Goal: Download file/media

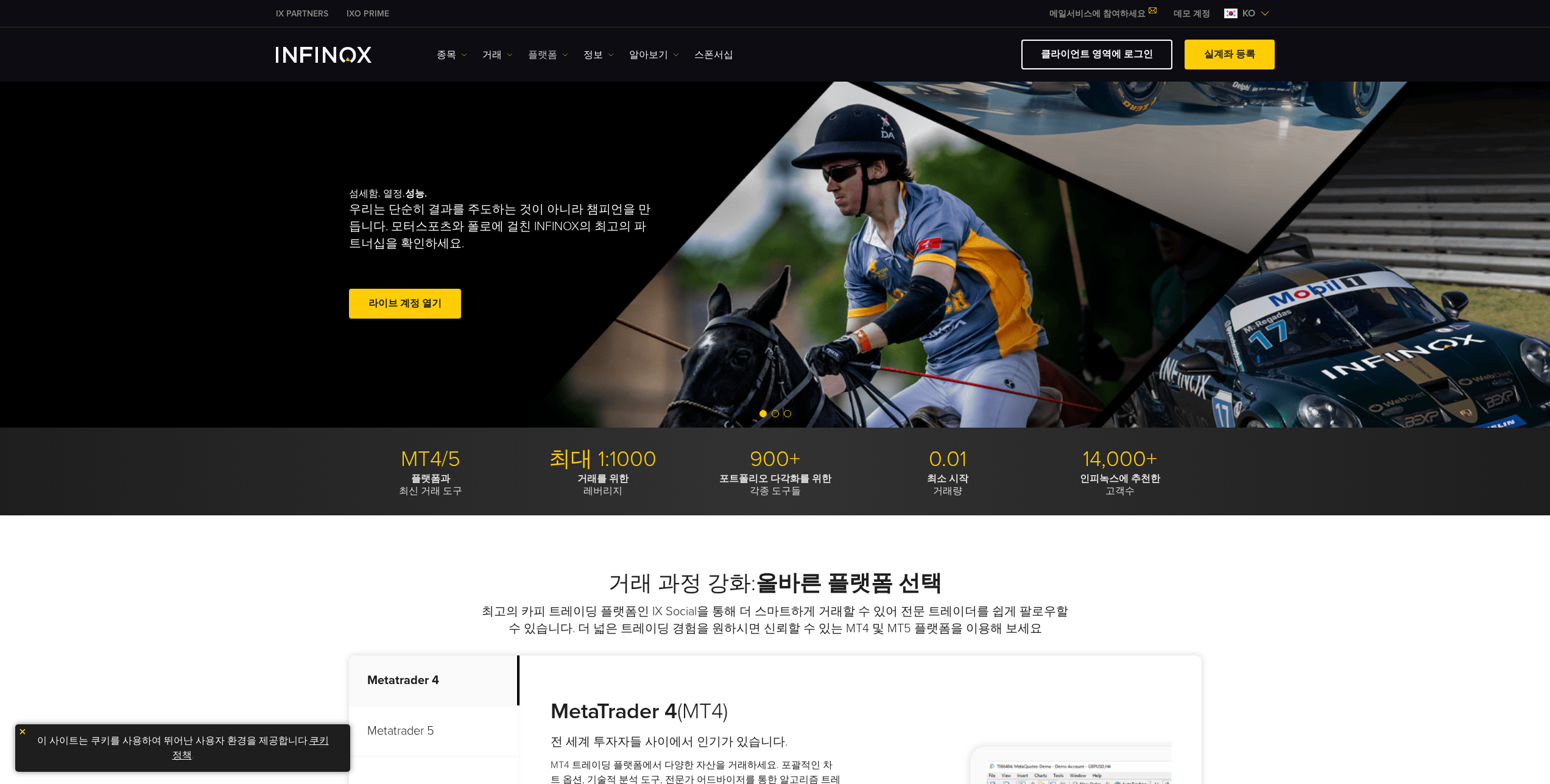
click at [531, 56] on link "플랫폼" at bounding box center [548, 55] width 40 height 15
click at [552, 117] on link "MT5" at bounding box center [574, 120] width 93 height 26
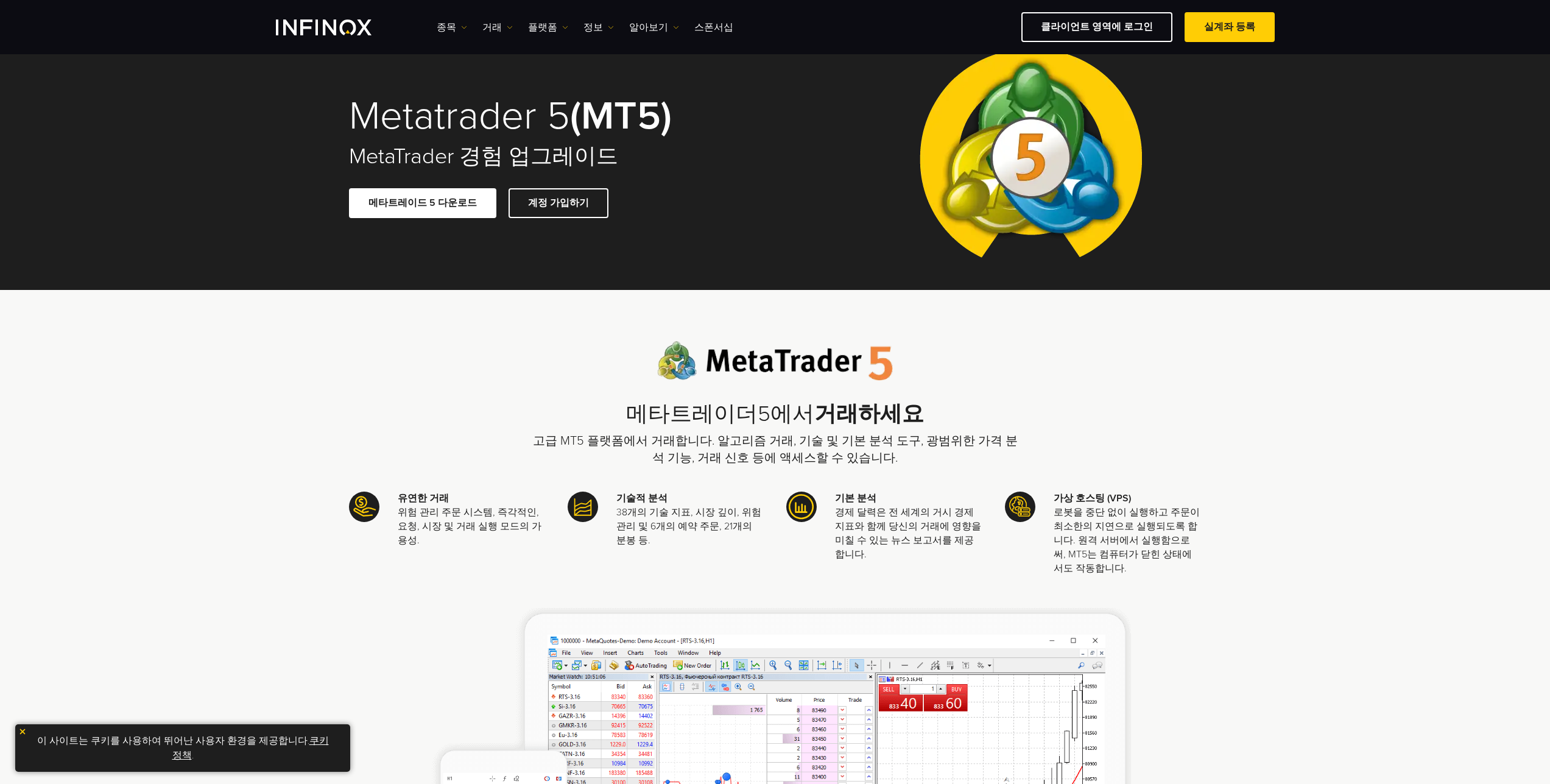
scroll to position [61, 0]
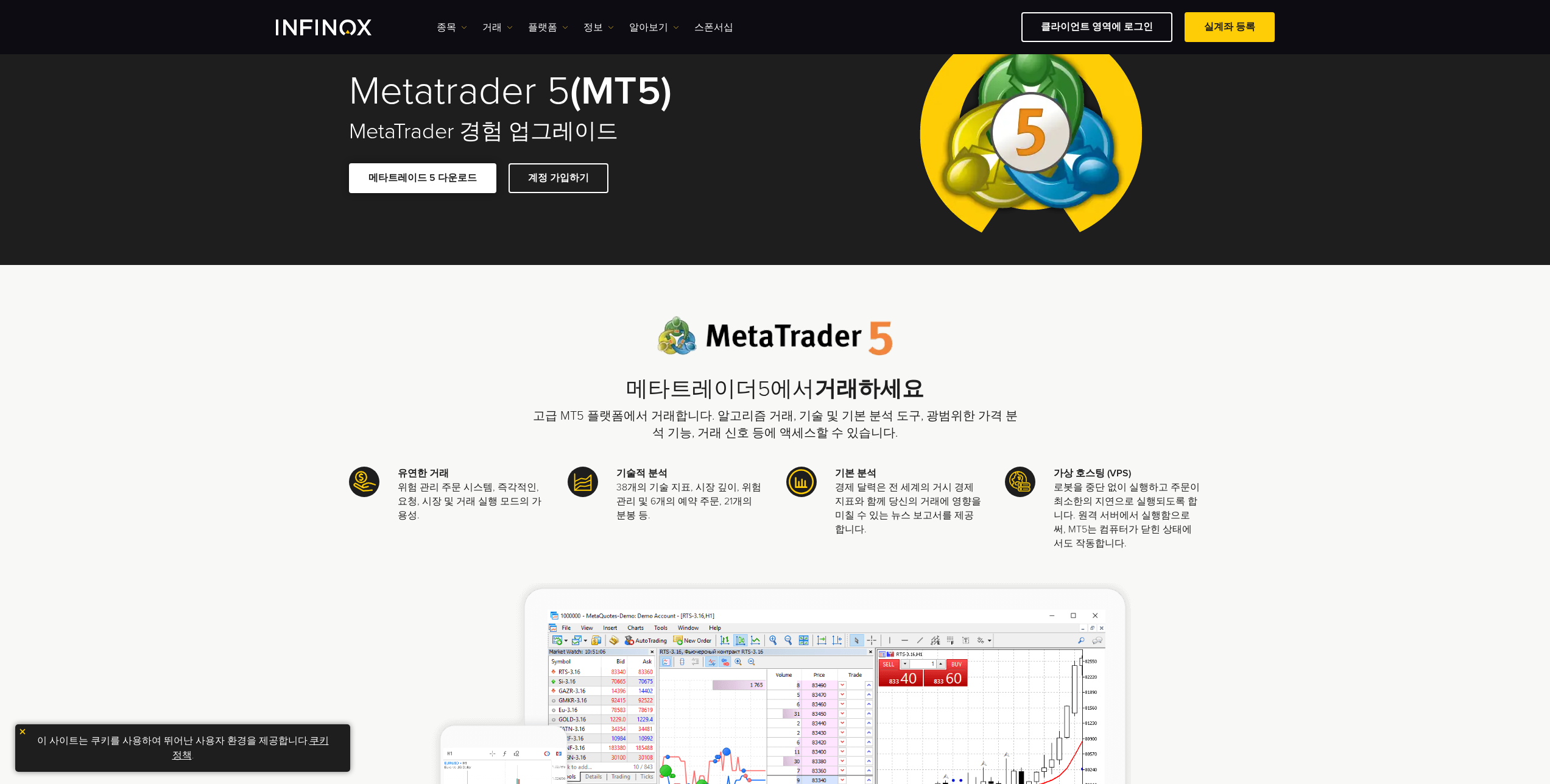
click at [436, 176] on link "메타트레이드 5 다운로드" at bounding box center [422, 178] width 147 height 30
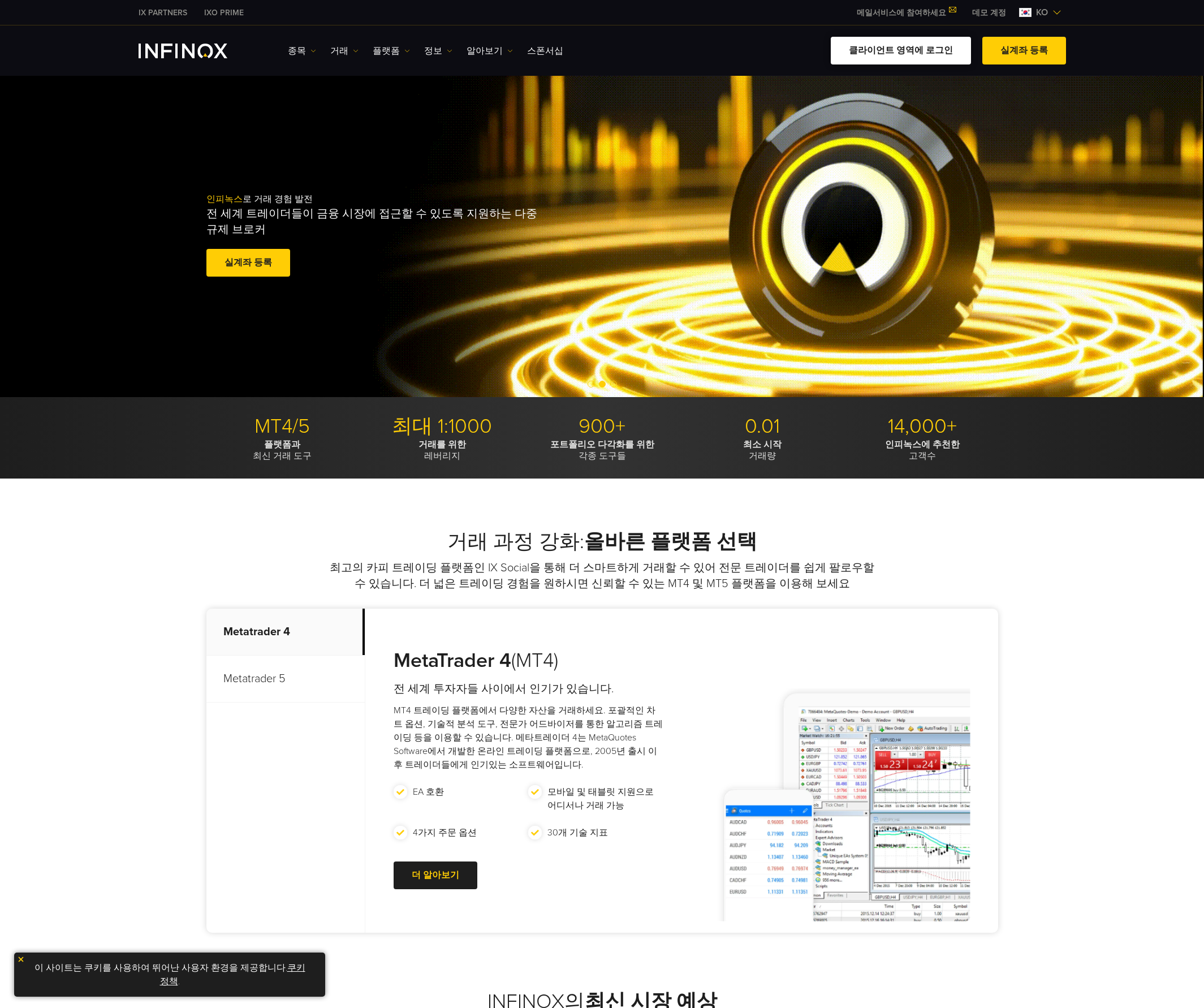
click at [946, 53] on link "클라이언트 영역에 로그인" at bounding box center [901, 50] width 140 height 28
